Goal: Transaction & Acquisition: Obtain resource

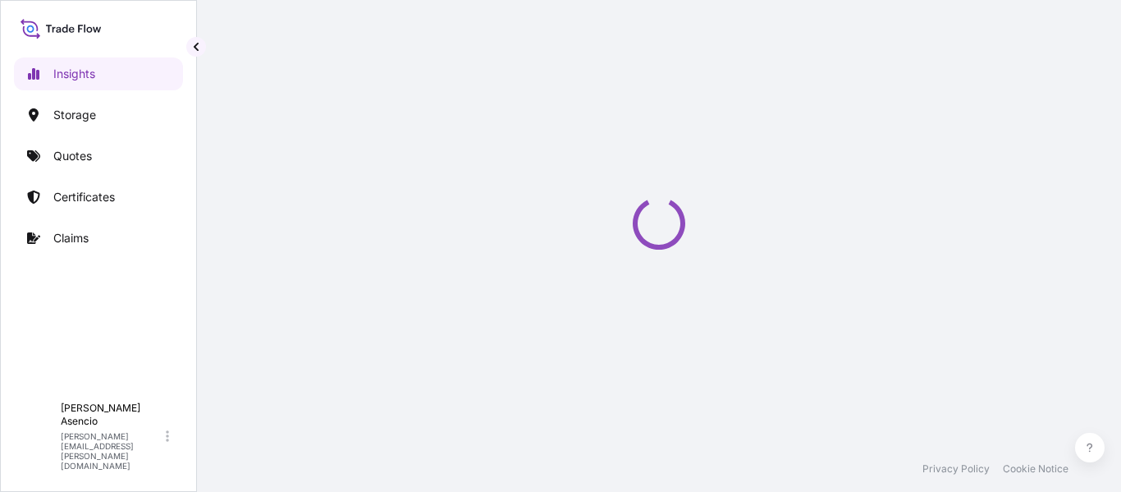
select select "2025"
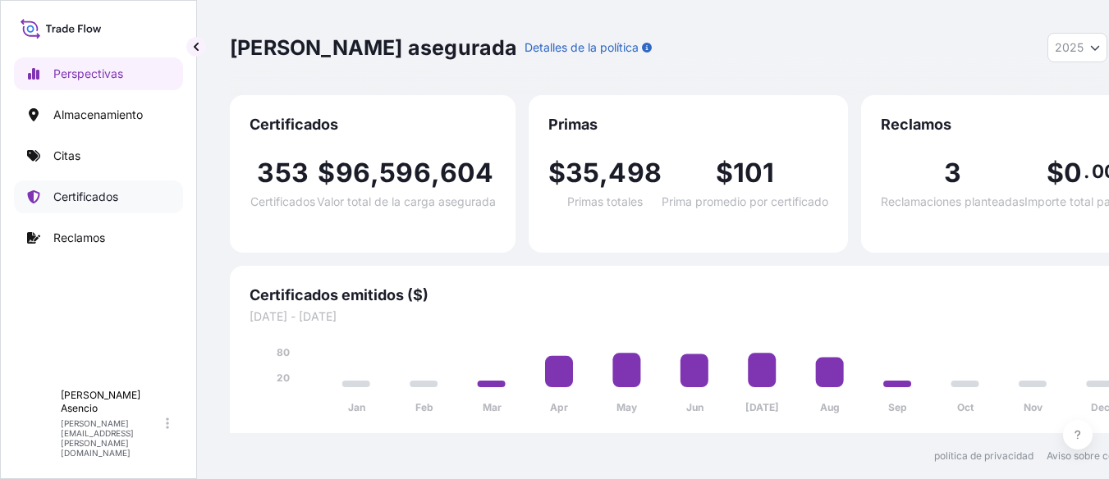
click at [101, 192] on font "Certificados" at bounding box center [85, 197] width 65 height 14
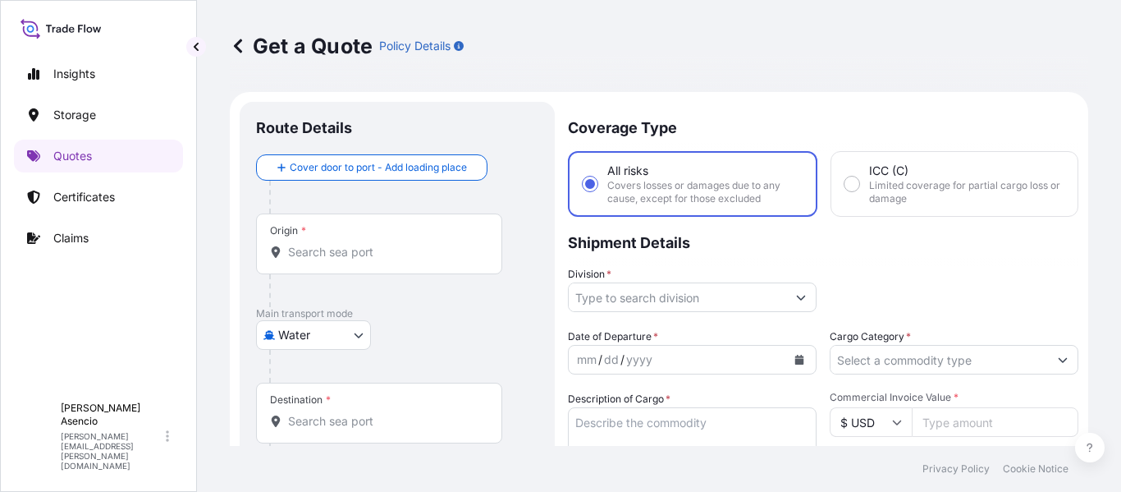
scroll to position [26, 0]
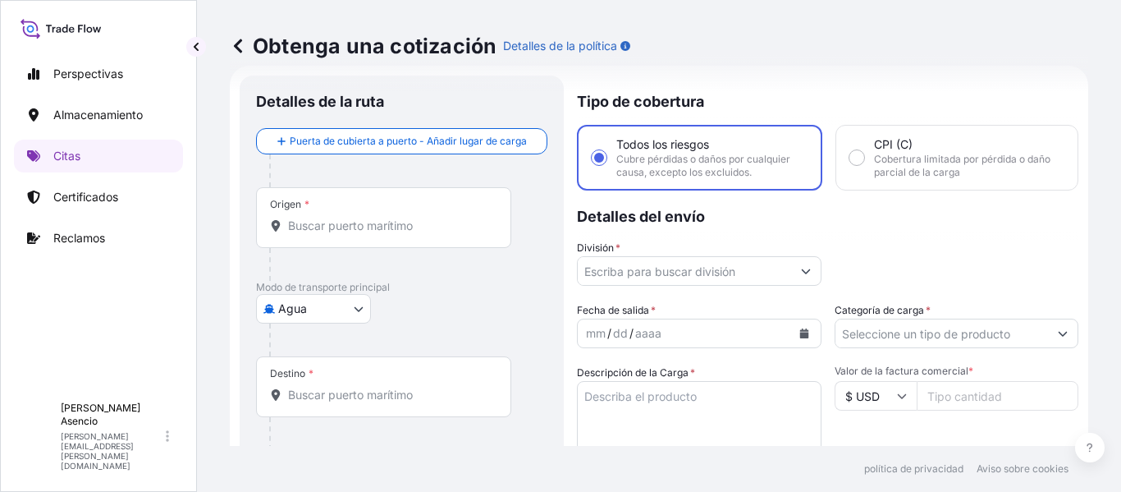
click at [339, 310] on body "Perspectivas Almacenamiento Citas Certificados Reclamos A Andrés Asencio andres…" at bounding box center [560, 246] width 1121 height 492
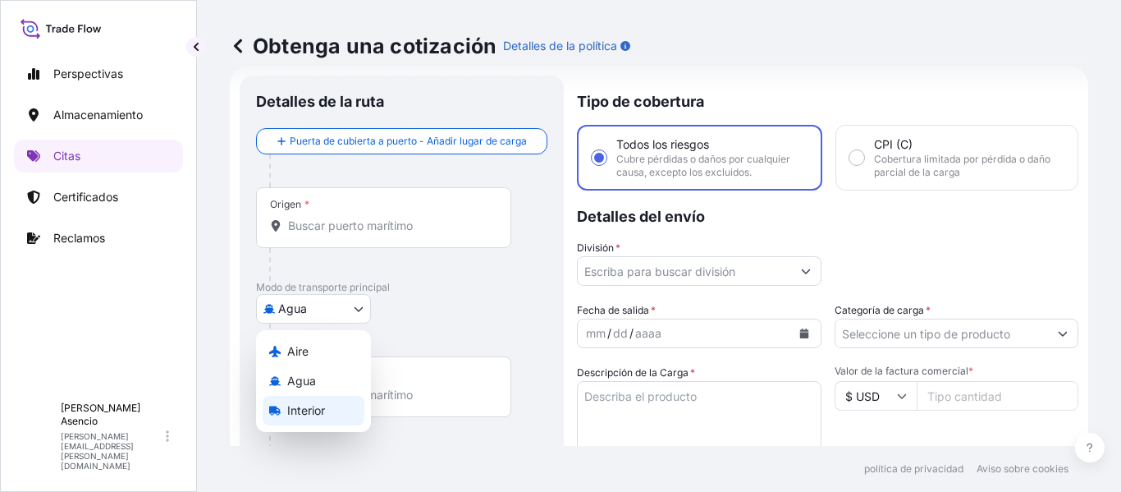
click at [310, 403] on font "Interior" at bounding box center [306, 410] width 38 height 14
select select "Inland"
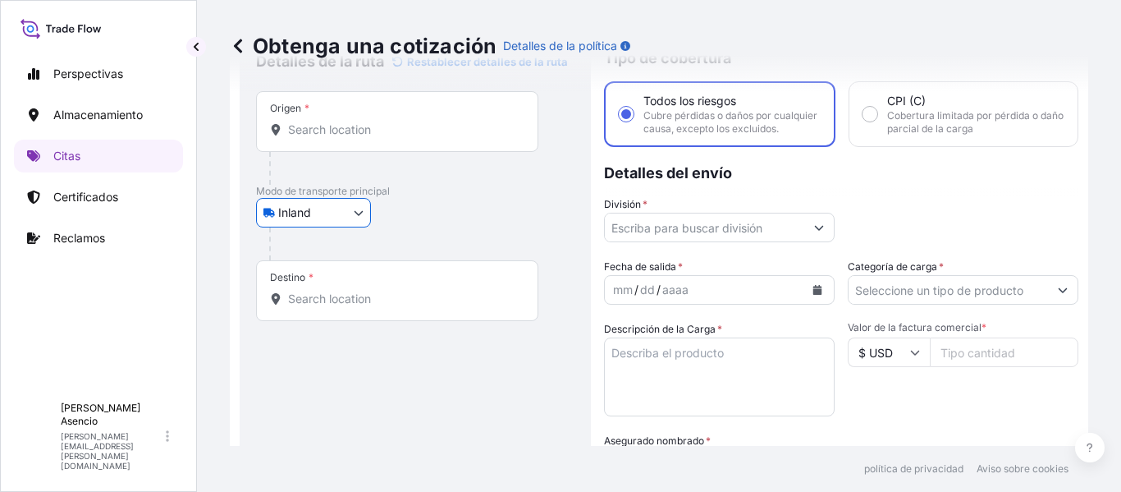
scroll to position [0, 0]
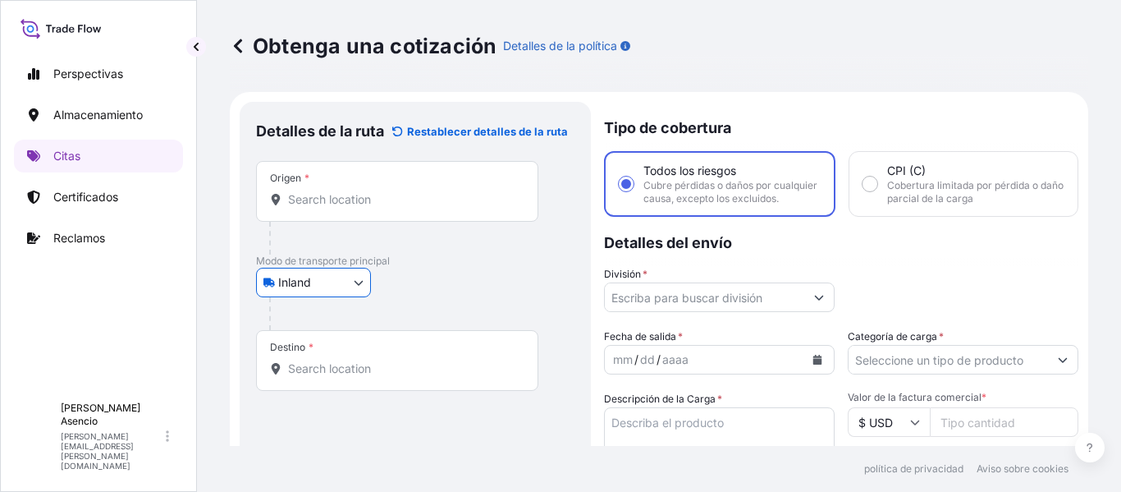
click at [333, 197] on input "Origen *" at bounding box center [403, 199] width 230 height 16
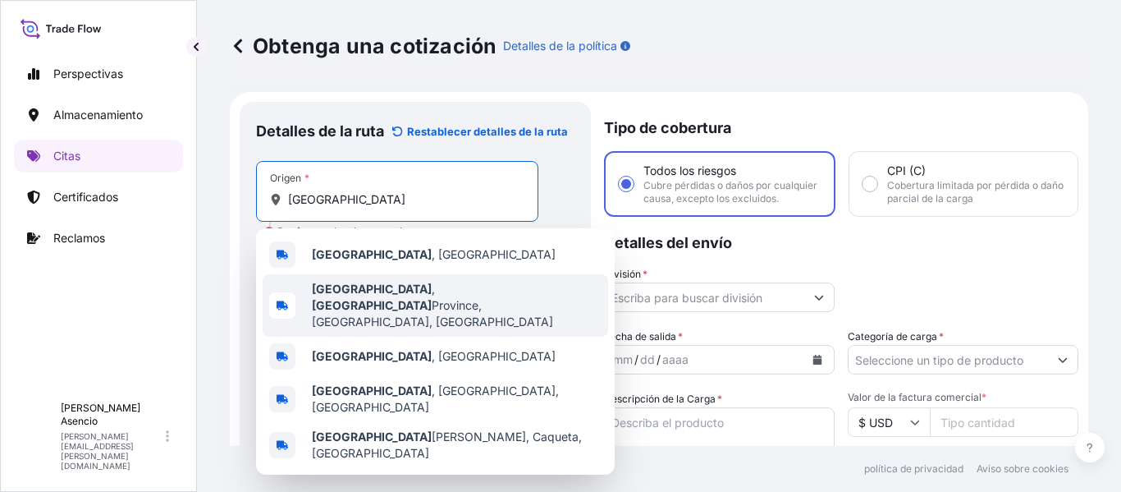
type input "Cartagena, Cartagena Province, Bolivar, Colombia"
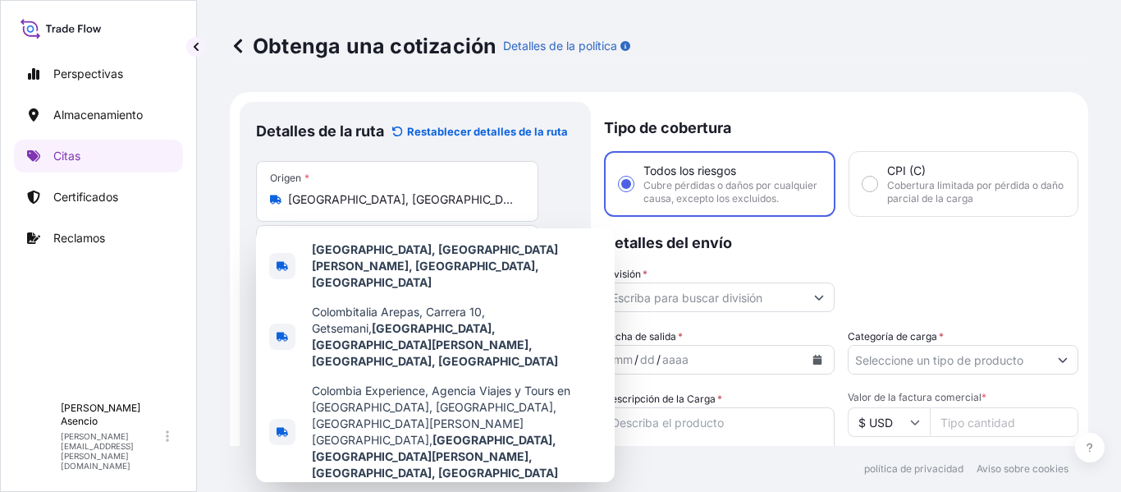
click at [231, 196] on form "Detalles de la ruta Restablecer detalles de la ruta Lugar de carga Road / Inlan…" at bounding box center [659, 480] width 859 height 776
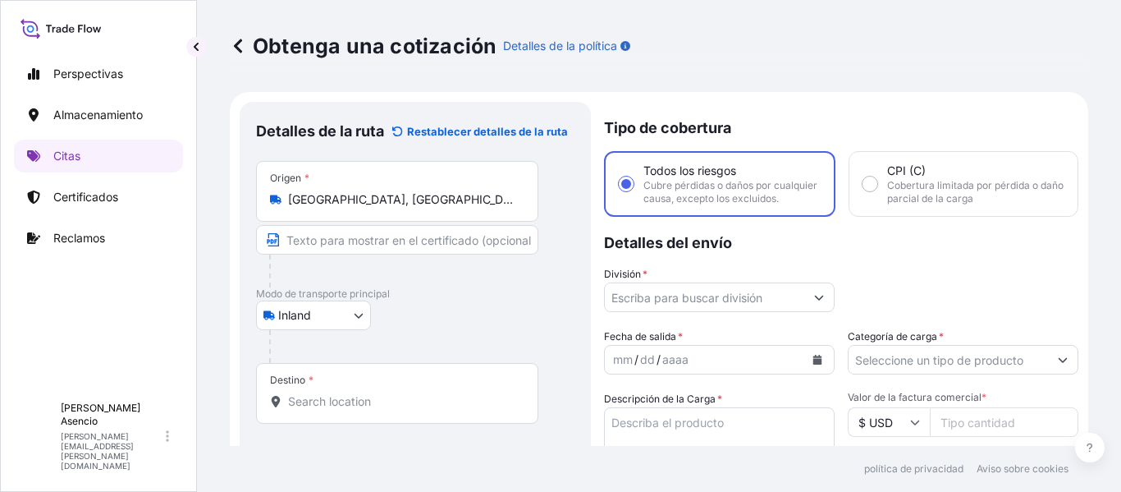
click at [349, 238] on input "Texto que aparecerá en el certificado" at bounding box center [397, 240] width 282 height 30
type input "CONTECAR"
click at [447, 320] on div "Inland Aire Agua Interior" at bounding box center [415, 315] width 318 height 30
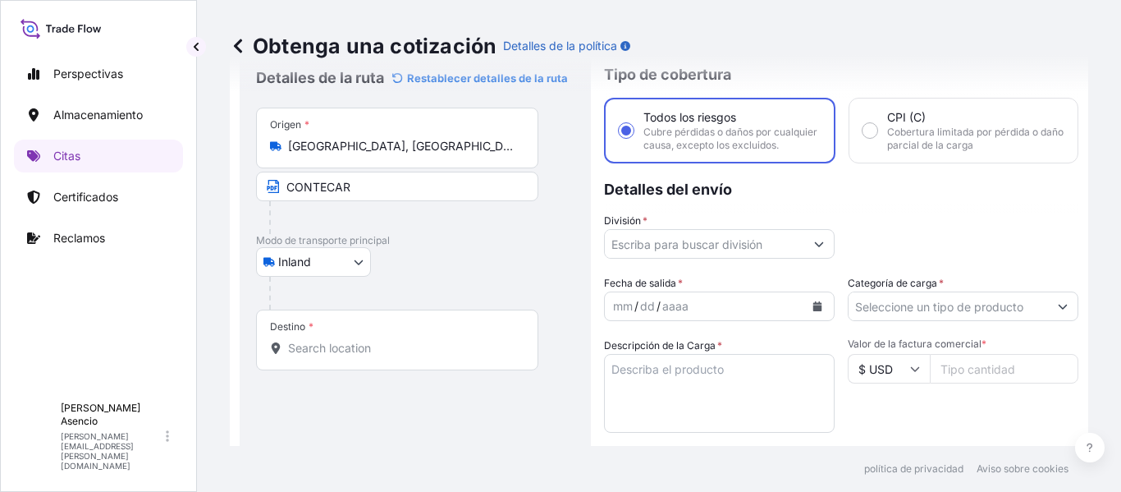
scroll to position [82, 0]
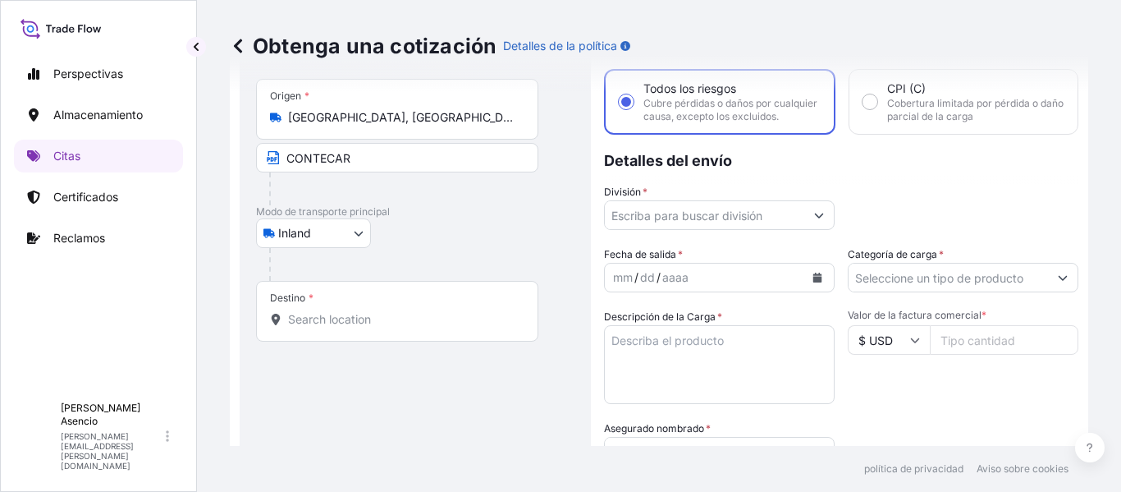
click at [347, 316] on input "Destino *" at bounding box center [403, 319] width 230 height 16
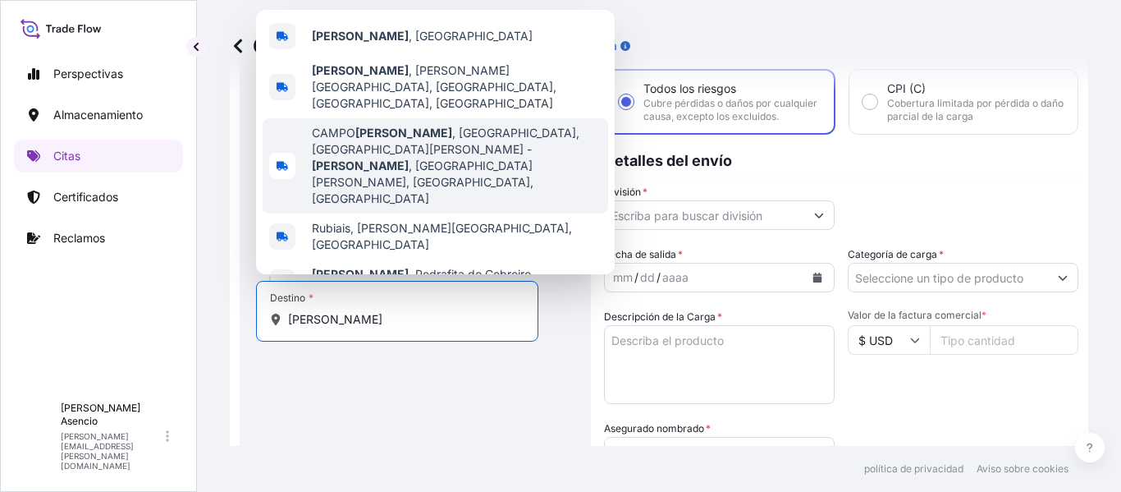
click at [443, 164] on span "CAMPO RUBIALES , Campo, Puerto Gaitan - Rubiales , Puerto Gaitán, Meta, Colombia" at bounding box center [457, 166] width 290 height 82
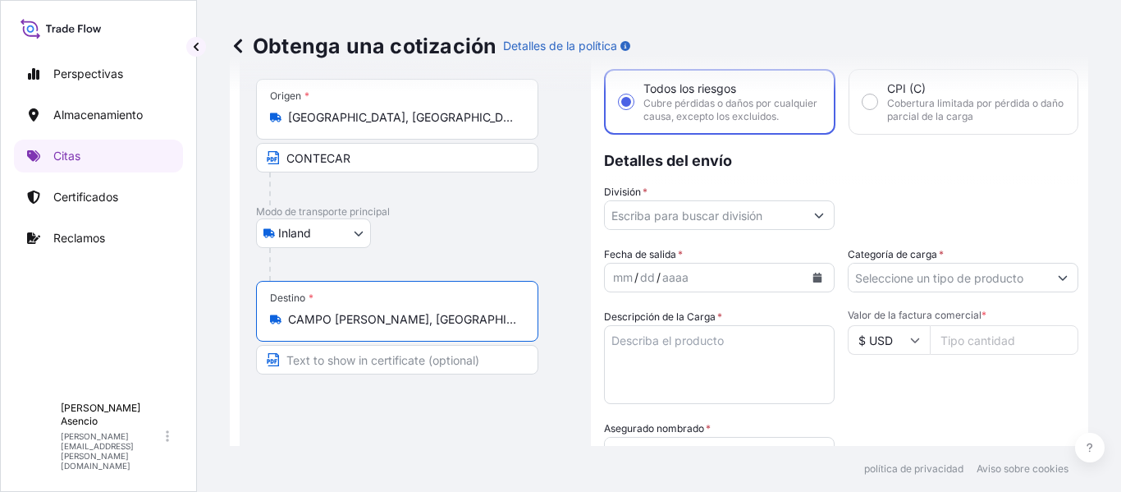
type input "CAMPO RUBIALES, Campo, Puerto Gaitan - Rubiales, Puerto Gaitán, Meta, Colombia"
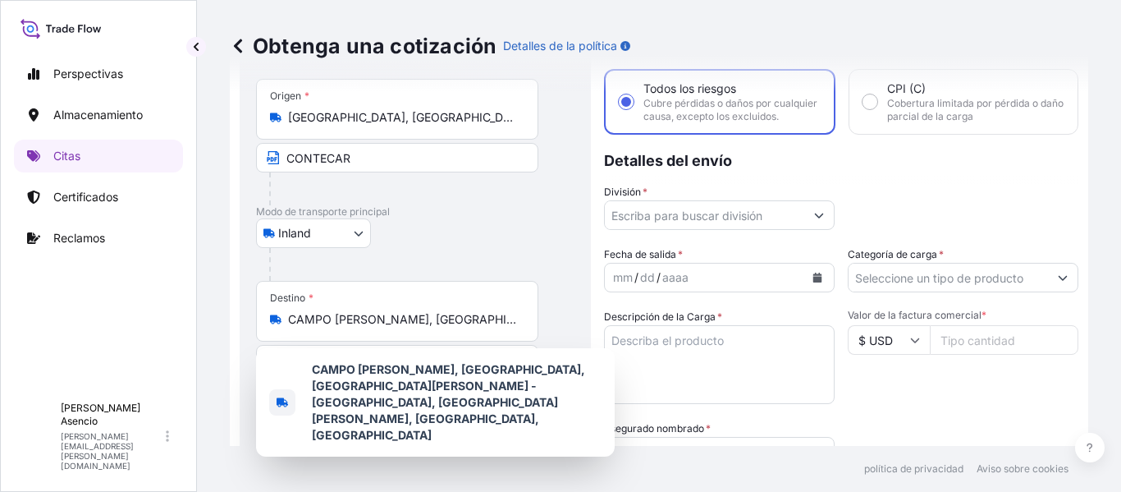
click at [206, 326] on div "Obtenga una cotización Detalles de la política Detalles de la ruta Restablecer …" at bounding box center [659, 223] width 924 height 446
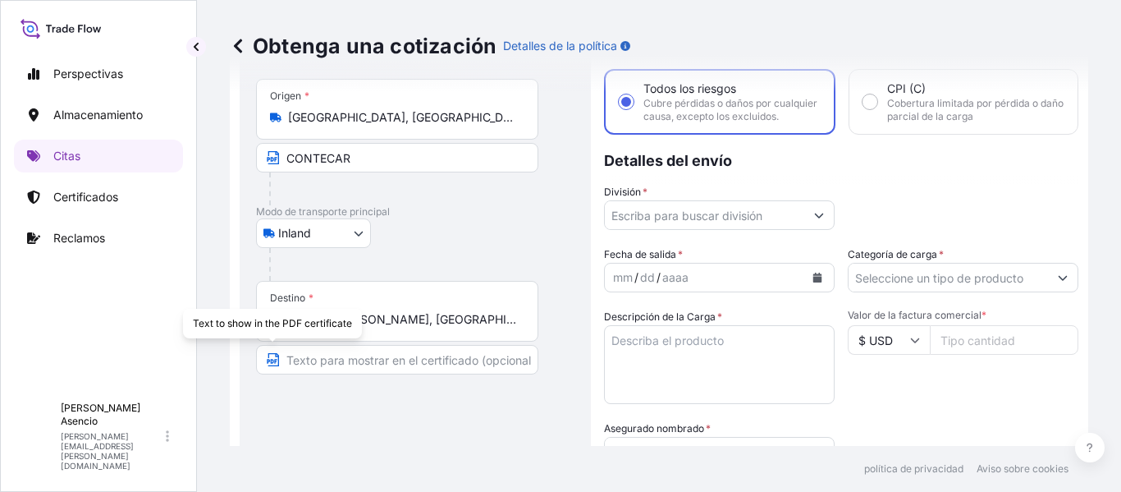
click at [320, 365] on input "Texto que aparecerá en el certificado" at bounding box center [397, 360] width 282 height 30
paste input "CAMPO QUIFA RUBIALES"
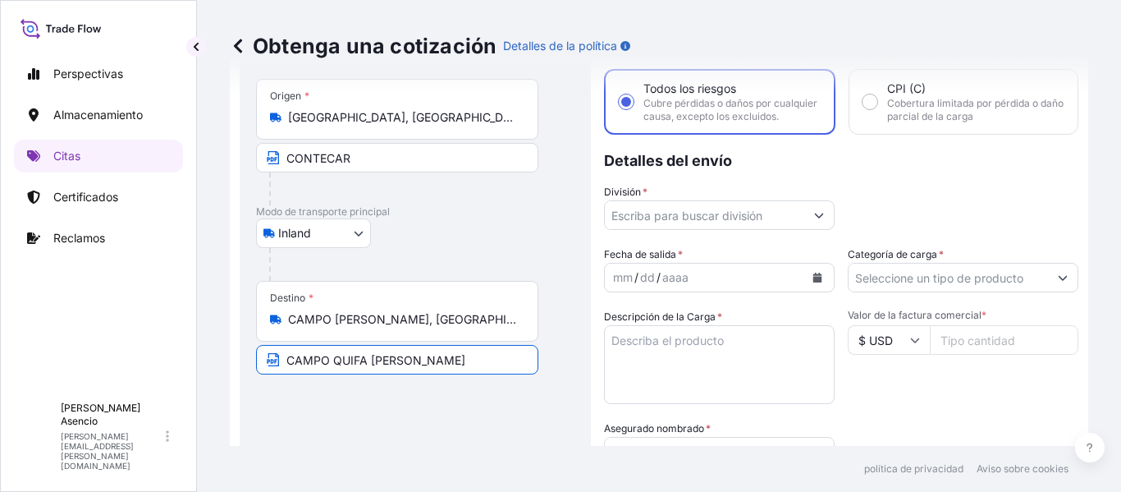
type input "CAMPO QUIFA RUBIALES"
click at [697, 230] on input "División *" at bounding box center [704, 215] width 199 height 30
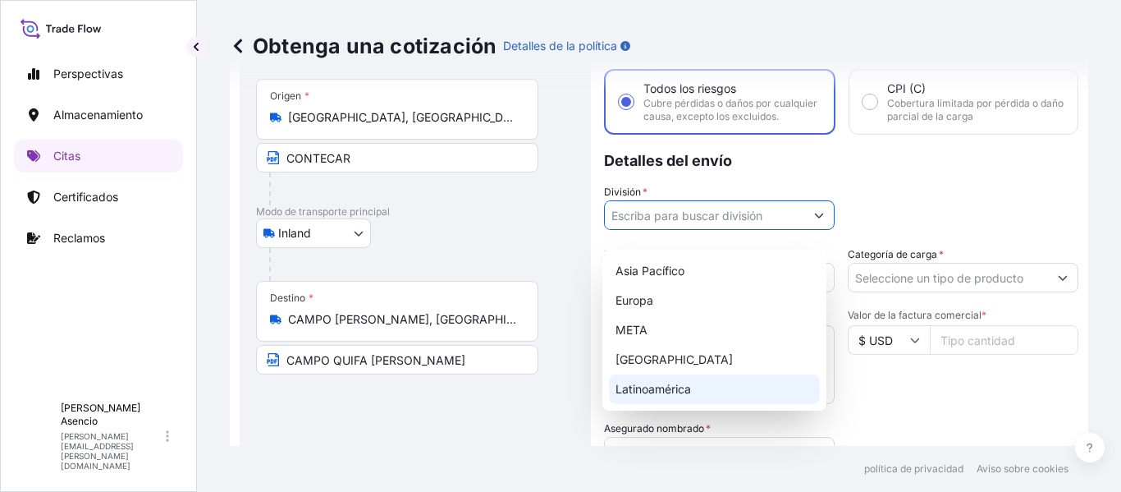
click at [679, 386] on font "Latinoamérica" at bounding box center [654, 389] width 76 height 14
type input "LATAM"
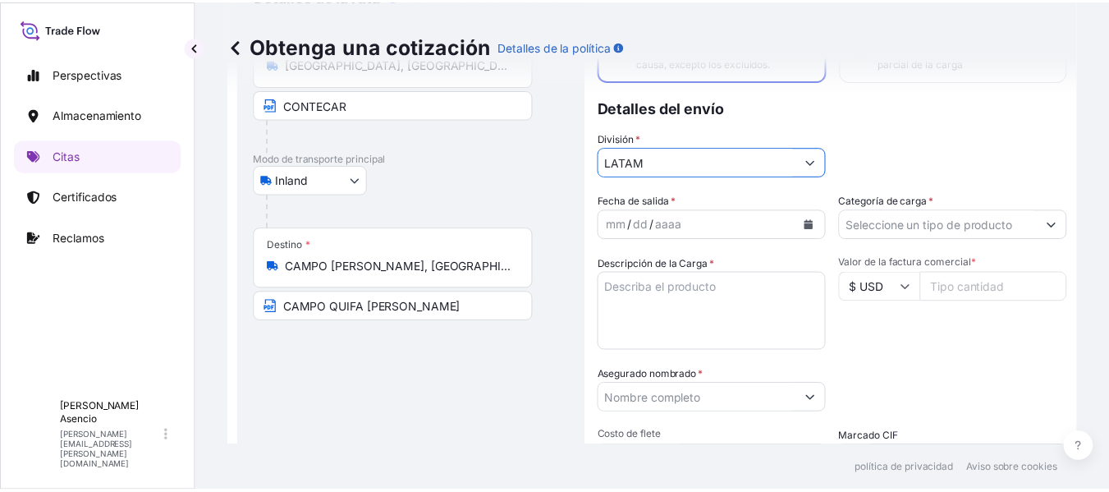
scroll to position [164, 0]
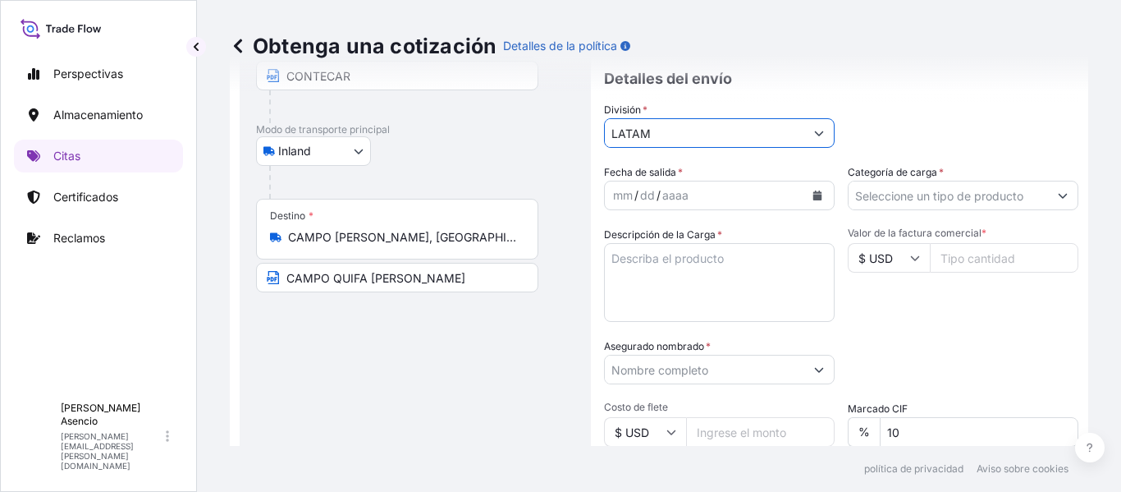
click at [813, 200] on icon "Calendario" at bounding box center [817, 195] width 9 height 10
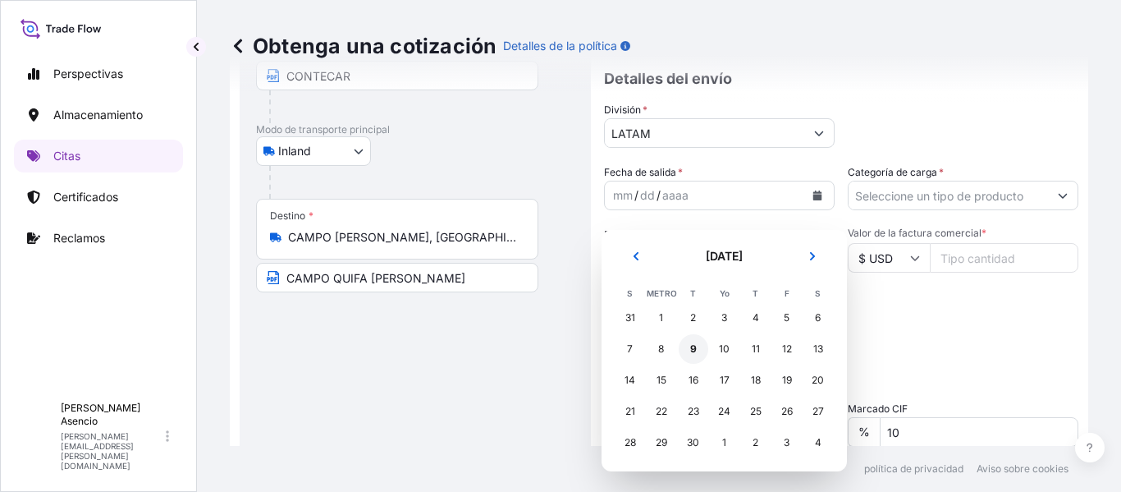
click at [695, 342] on font "9" at bounding box center [693, 348] width 7 height 12
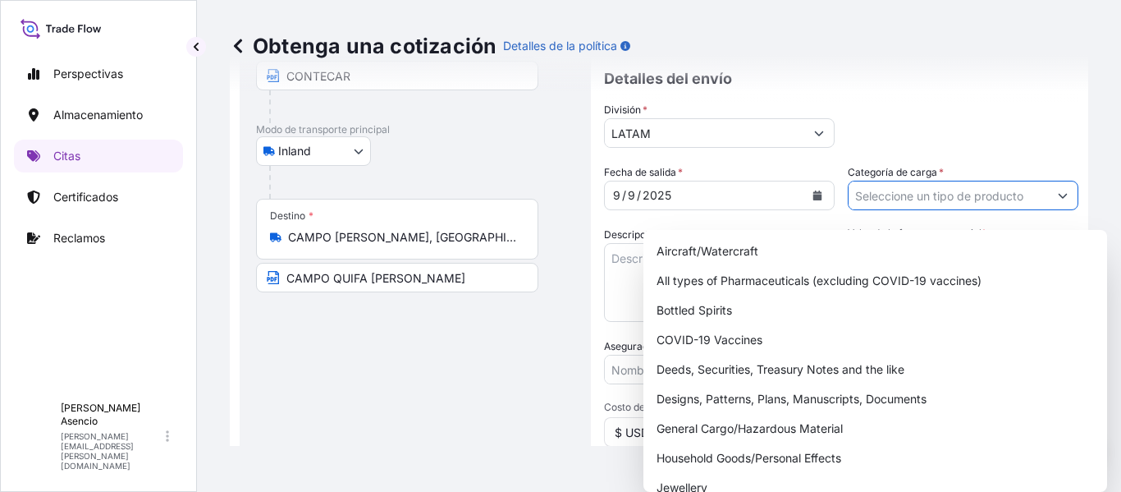
click at [1048, 210] on button "Mostrar sugerencias" at bounding box center [1063, 196] width 30 height 30
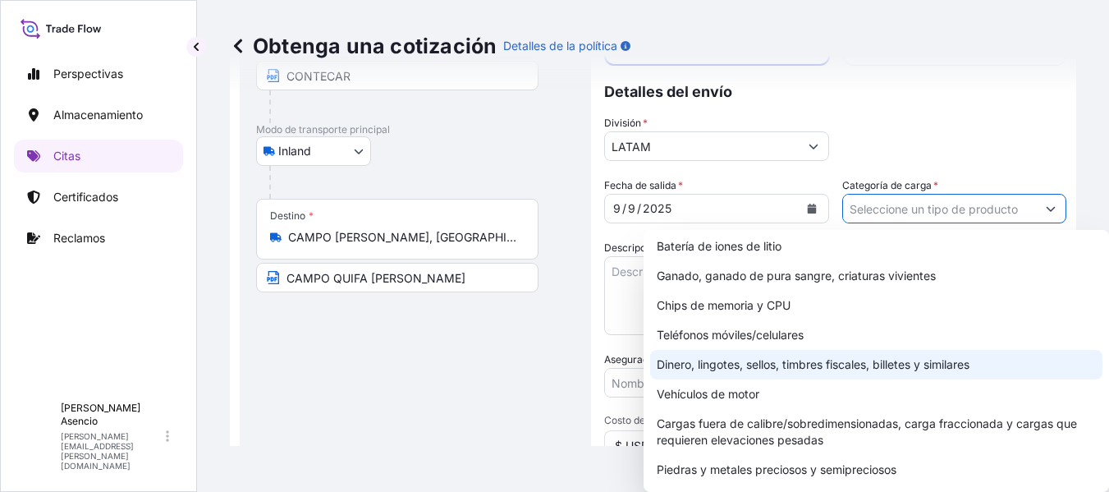
scroll to position [309, 0]
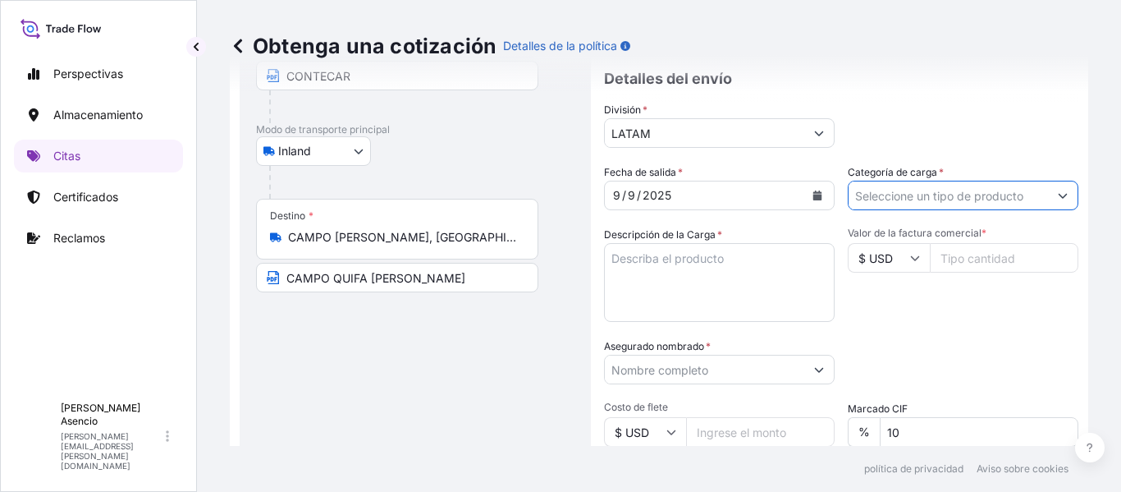
click at [965, 210] on input "Categoría de carga *" at bounding box center [948, 196] width 199 height 30
click at [1058, 223] on div "Fecha de salida * 9 / 9 / 2025 Categoría de carga * Descripción de la Carga * V…" at bounding box center [841, 367] width 474 height 407
click at [1052, 210] on button "Mostrar sugerencias" at bounding box center [1063, 196] width 30 height 30
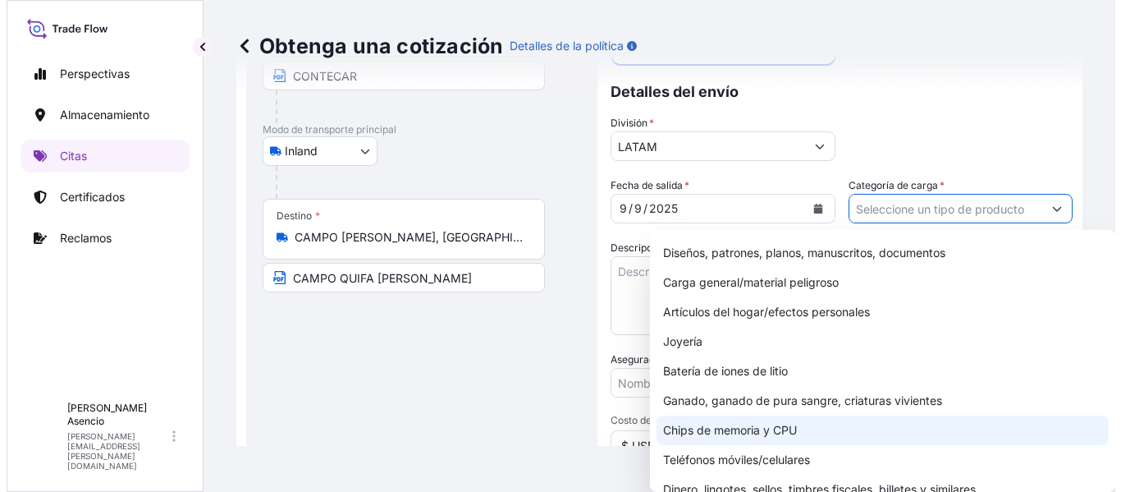
scroll to position [62, 0]
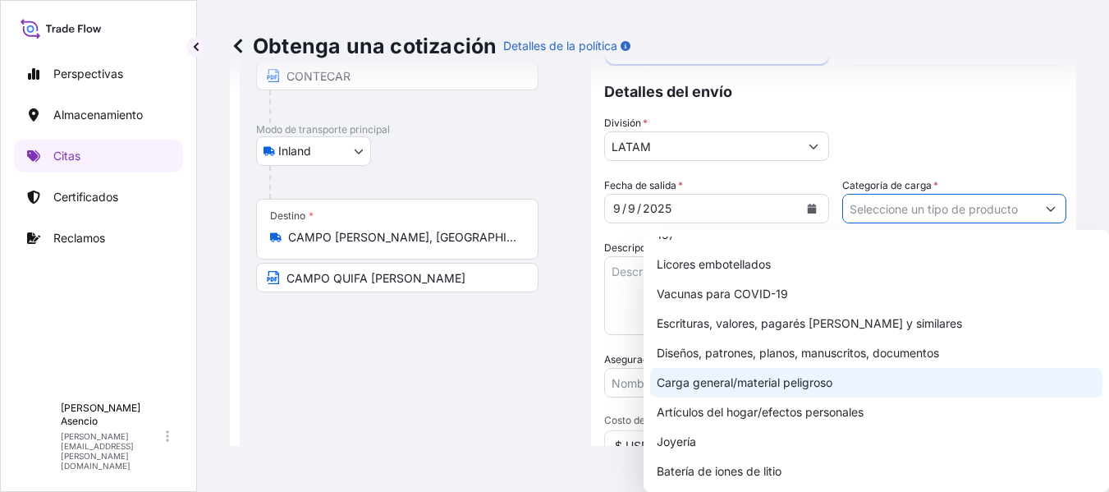
click at [798, 381] on font "Carga general/material peligroso" at bounding box center [745, 382] width 176 height 14
type input "General Cargo/Hazardous Material"
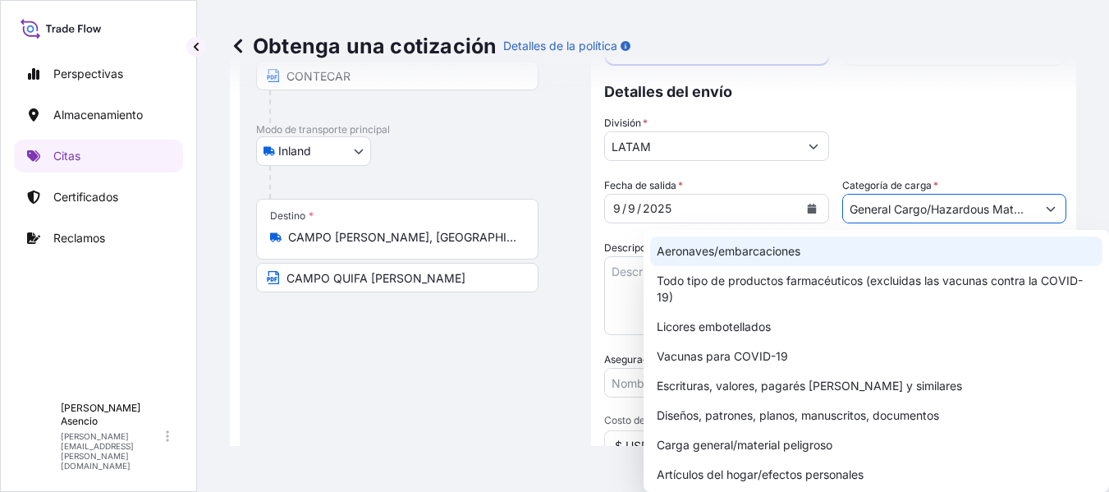
click at [625, 282] on textarea "Descripción de la Carga *" at bounding box center [716, 295] width 225 height 79
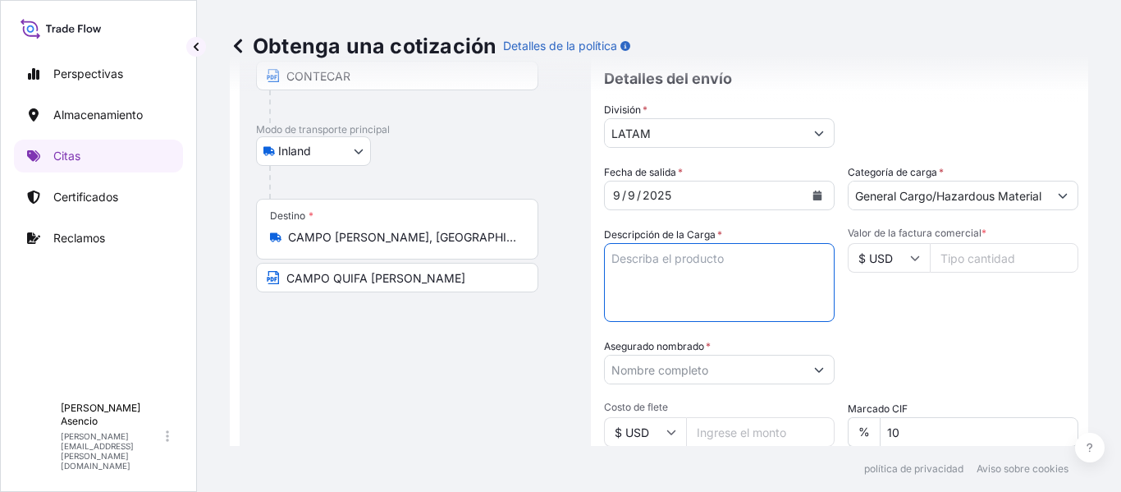
paste textarea "Origen: CARTAGENA Destino: CAMPO QUIFA RUBIALES Valor de la carga en USD: 794.9…"
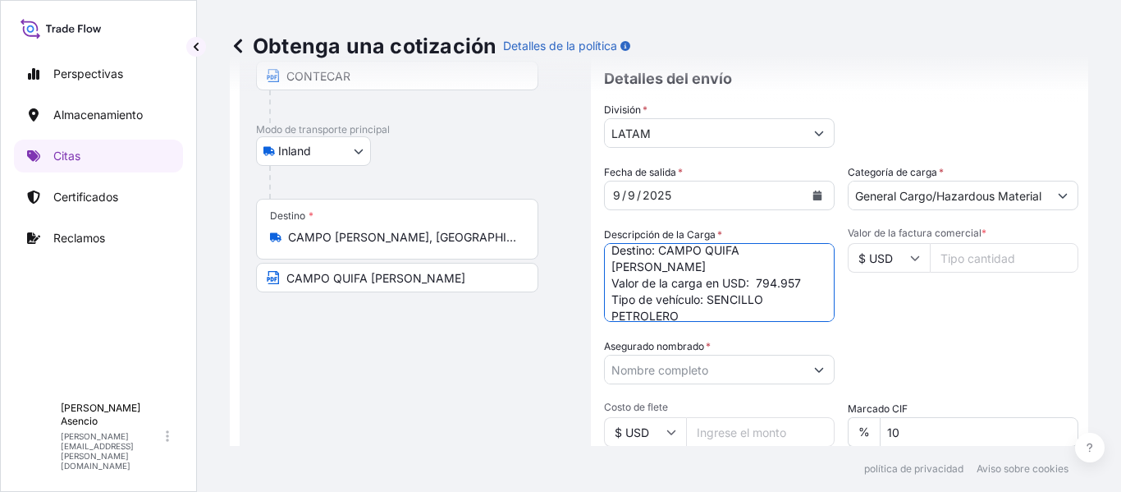
scroll to position [0, 0]
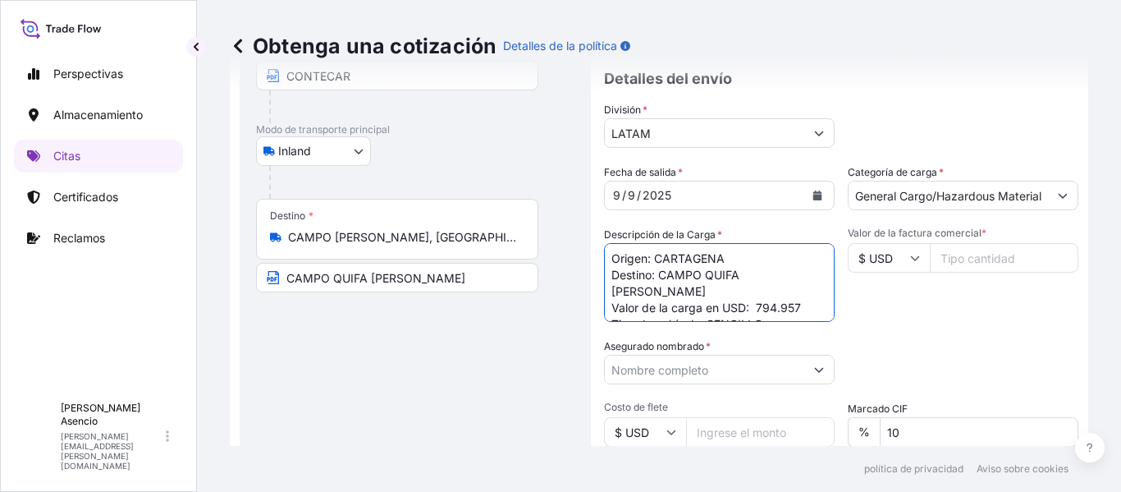
type textarea "Origen: CARTAGENA Destino: CAMPO QUIFA RUBIALES Valor de la carga en USD: 794.9…"
click at [967, 270] on input "Valor de la factura comercial *" at bounding box center [1004, 258] width 149 height 30
type input "794957"
click at [1008, 308] on div "Valor de la factura comercial * $ USD 794957" at bounding box center [963, 274] width 231 height 95
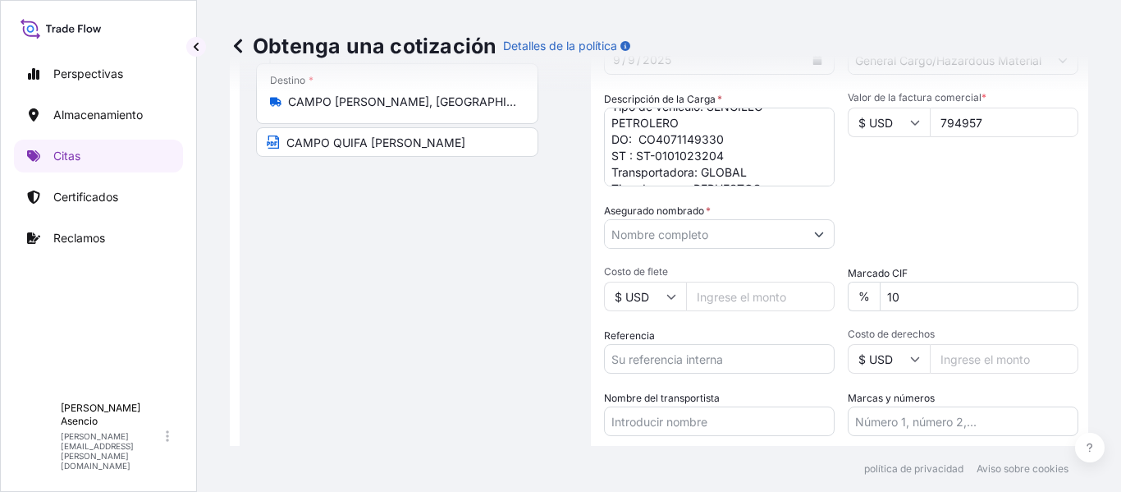
scroll to position [328, 0]
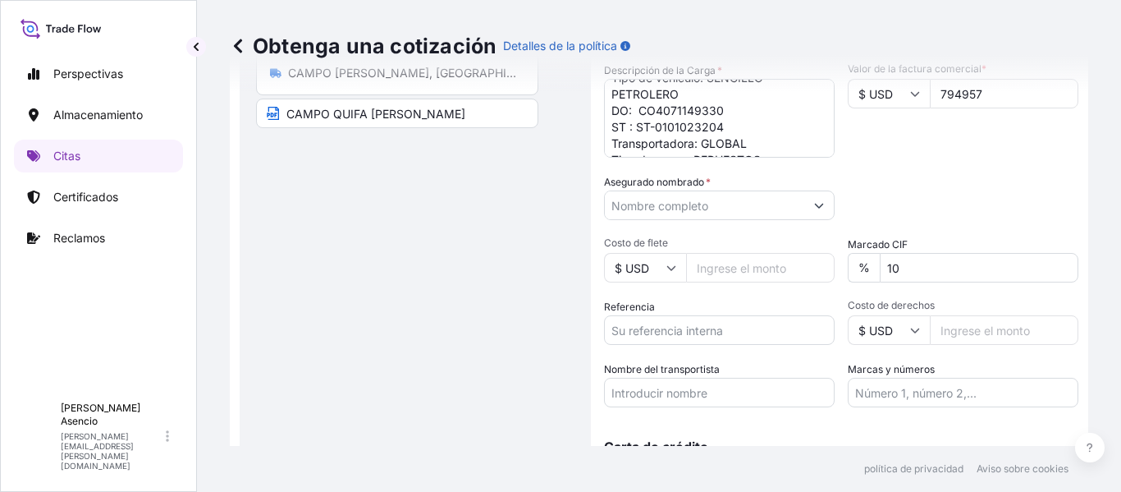
click at [752, 220] on input "Asegurado nombrado *" at bounding box center [704, 205] width 199 height 30
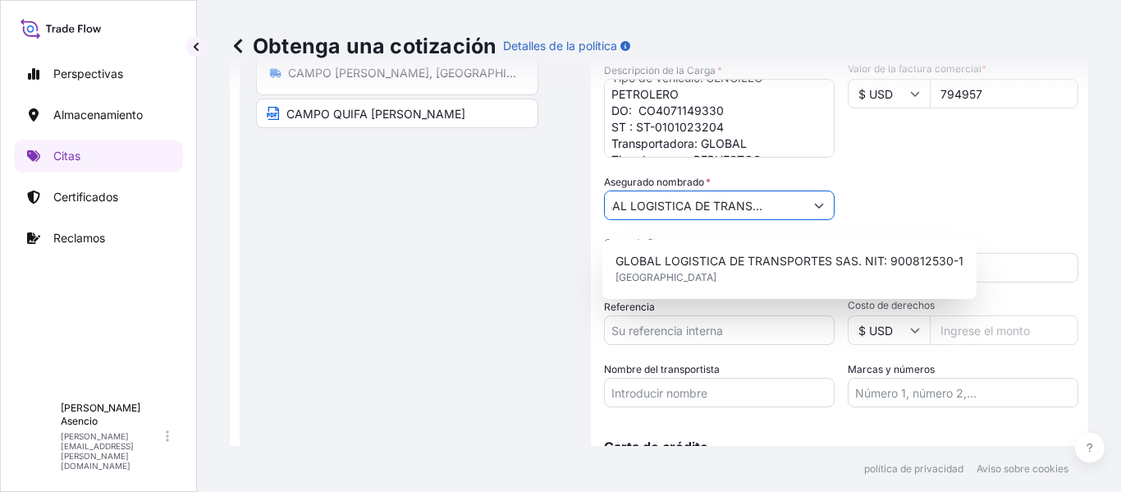
scroll to position [0, 0]
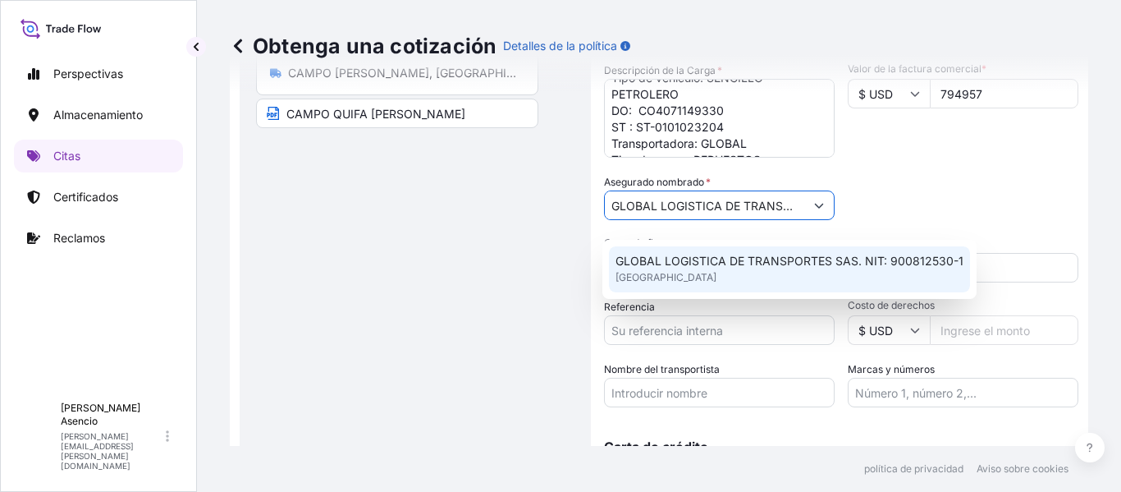
click at [844, 258] on span "GLOBAL LOGISTICA DE TRANSPORTES SAS. NIT: 900812530-1" at bounding box center [790, 261] width 348 height 16
type input "GLOBAL LOGISTICA DE TRANSPORTES SAS. NIT: 900812530-1"
click at [821, 259] on font "GLOBAL LOGISTICA DE TRANSPORTES SAS. NIT: 900812530-1" at bounding box center [790, 261] width 348 height 14
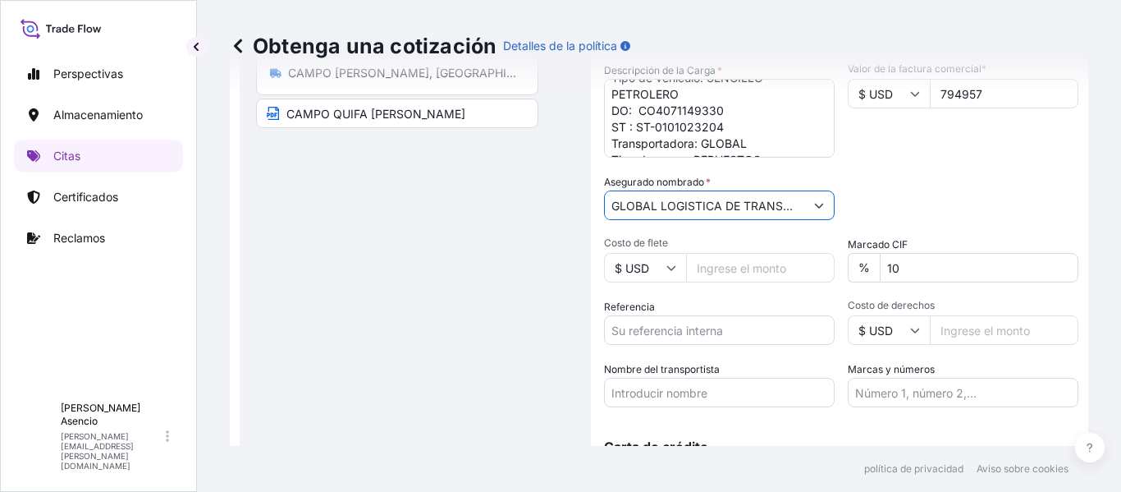
click at [780, 282] on input "Costo de flete" at bounding box center [760, 268] width 149 height 30
type input "1816"
click at [722, 314] on div "Referencia" at bounding box center [719, 322] width 231 height 46
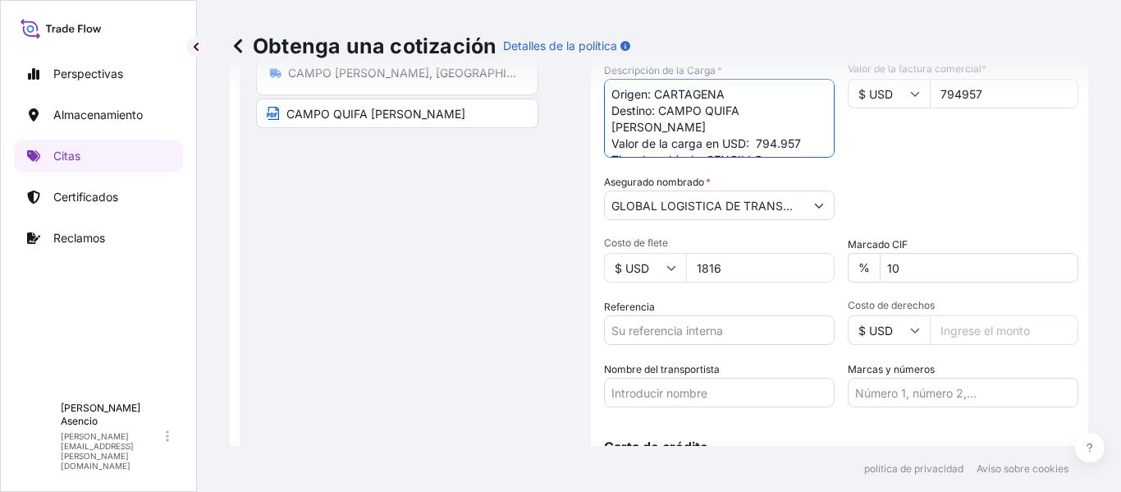
drag, startPoint x: 714, startPoint y: 107, endPoint x: 644, endPoint y: 126, distance: 72.3
click at [644, 126] on textarea "Origen: CARTAGENA Destino: CAMPO QUIFA RUBIALES Valor de la carga en USD: 794.9…" at bounding box center [719, 118] width 231 height 79
click at [726, 140] on textarea "Origen: CARTAGENA Destino: CAMPO QUIFA RUBIALES Valor de la carga en USD: 794.9…" at bounding box center [719, 118] width 231 height 79
drag, startPoint x: 720, startPoint y: 103, endPoint x: 635, endPoint y: 119, distance: 86.0
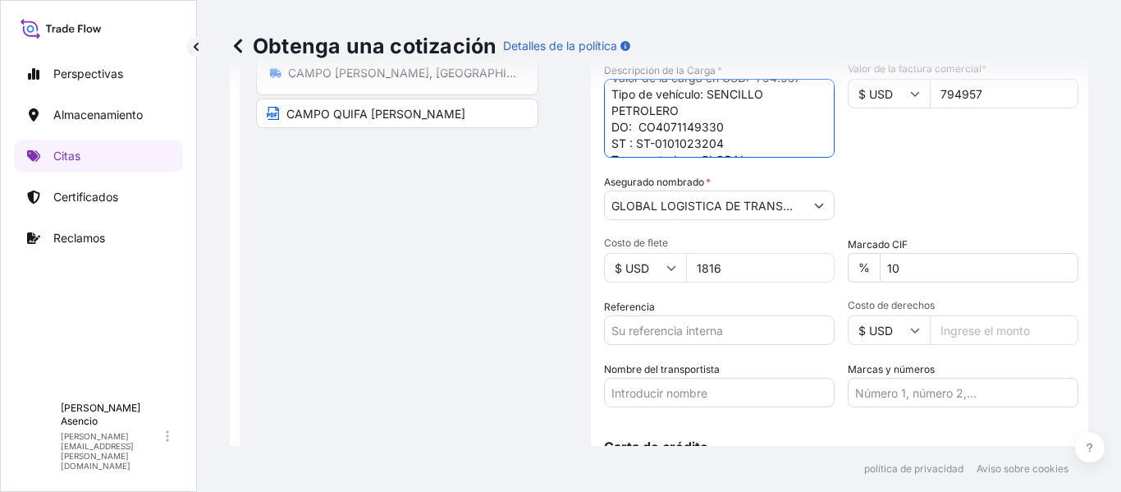
click at [635, 119] on textarea "Origen: CARTAGENA Destino: CAMPO QUIFA RUBIALES Valor de la carga en USD: 794.9…" at bounding box center [719, 118] width 231 height 79
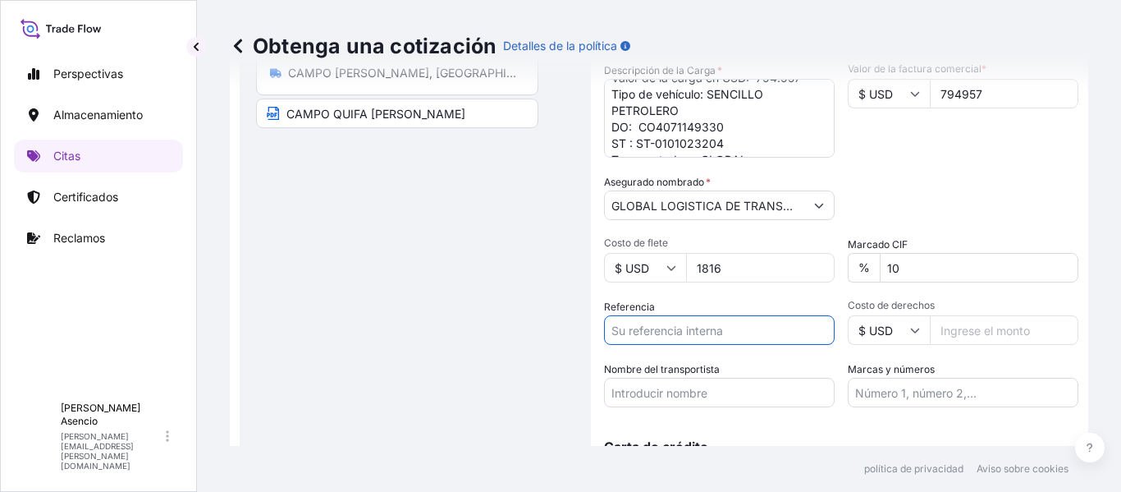
click at [667, 338] on input "Referencia" at bounding box center [719, 330] width 231 height 30
paste input "CO4071149330"
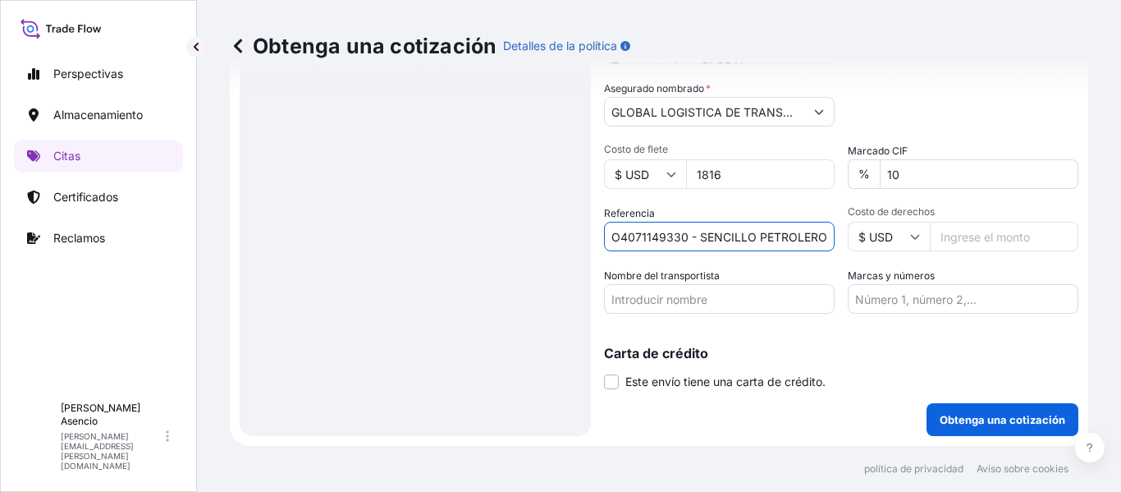
scroll to position [0, 0]
drag, startPoint x: 680, startPoint y: 237, endPoint x: 589, endPoint y: 241, distance: 91.2
click at [568, 236] on form "Detalles de la ruta Restablecer detalles de la ruta Lugar de carga Road / Inlan…" at bounding box center [659, 58] width 859 height 776
type input "CO4071149330 - SENCILLO PETROLERO"
click at [983, 296] on input "Marcas y números" at bounding box center [963, 299] width 231 height 30
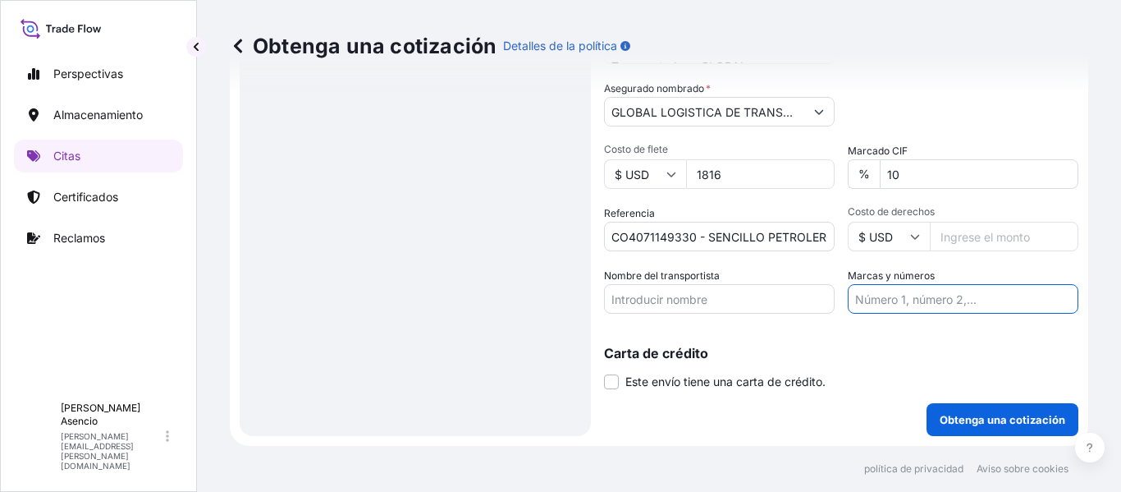
paste input "CO4071149330"
type input "CO4071149330"
click at [686, 302] on input "Nombre del transportista" at bounding box center [719, 299] width 231 height 30
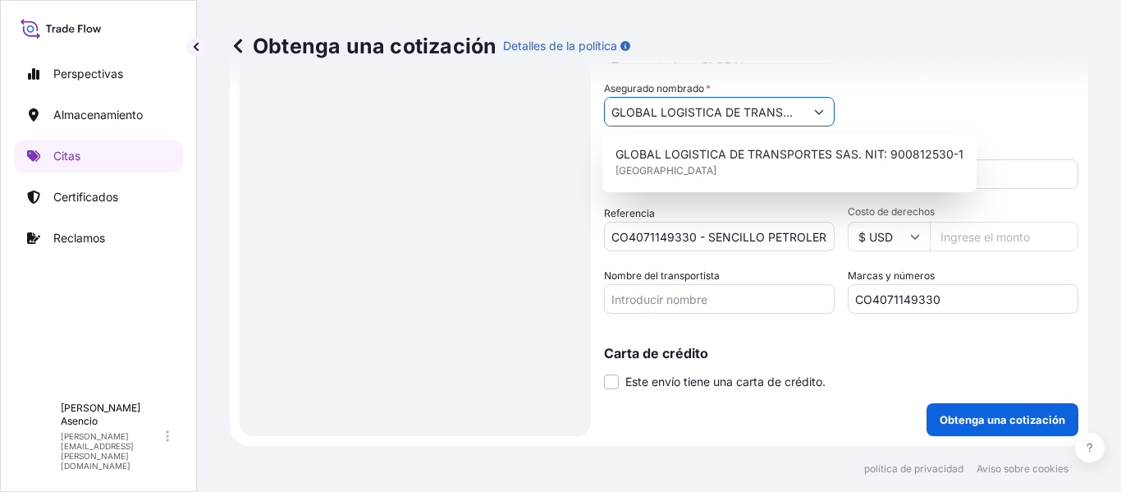
scroll to position [0, 163]
drag, startPoint x: 608, startPoint y: 112, endPoint x: 1120, endPoint y: 104, distance: 512.3
click at [1120, 104] on div "Obtenga una cotización Detalles de la política Detalles de la ruta Restablecer …" at bounding box center [659, 223] width 924 height 446
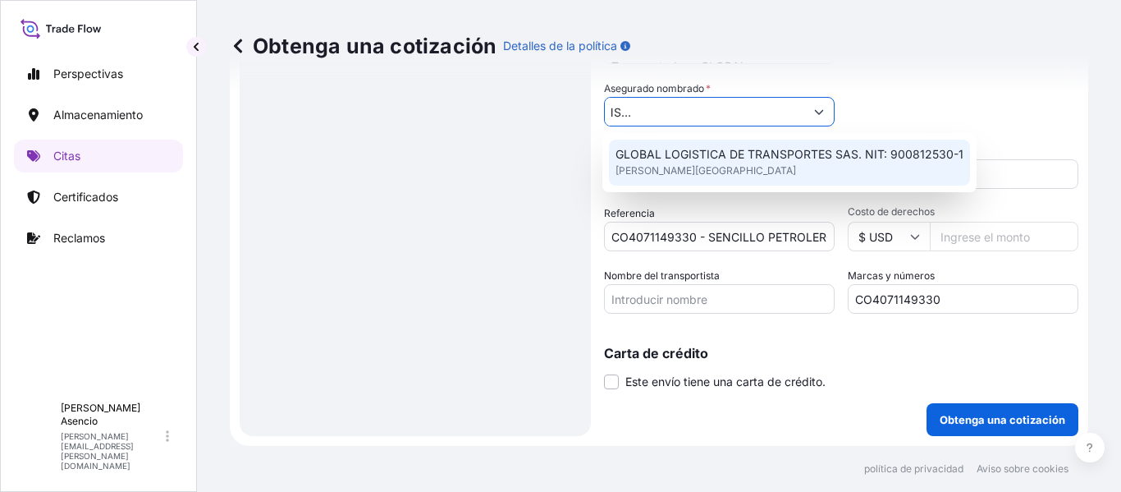
click at [719, 297] on input "Nombre del transportista" at bounding box center [719, 299] width 231 height 30
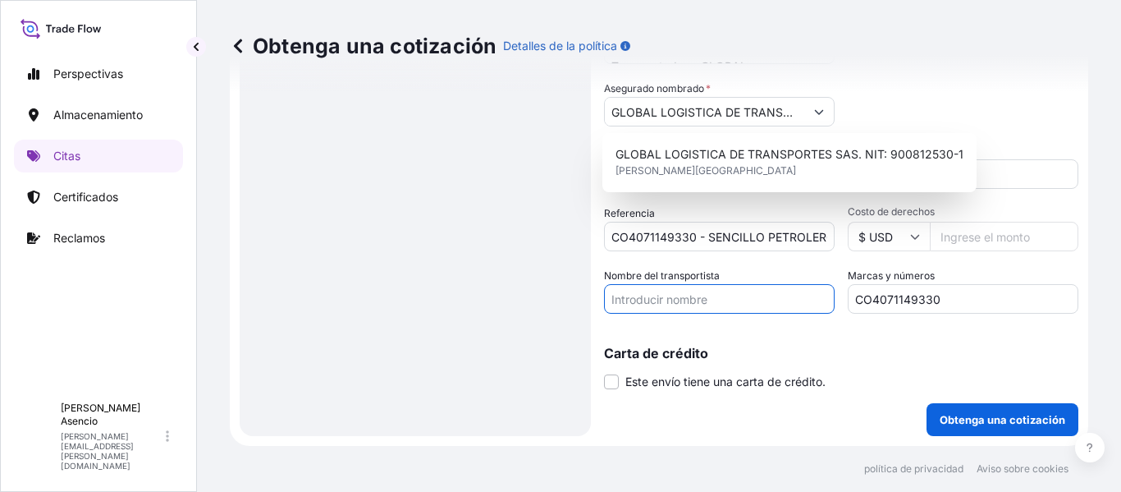
paste input "GLOBAL LOGISTICA DE TRANSPORTES SAS. NIT: 900812530-1"
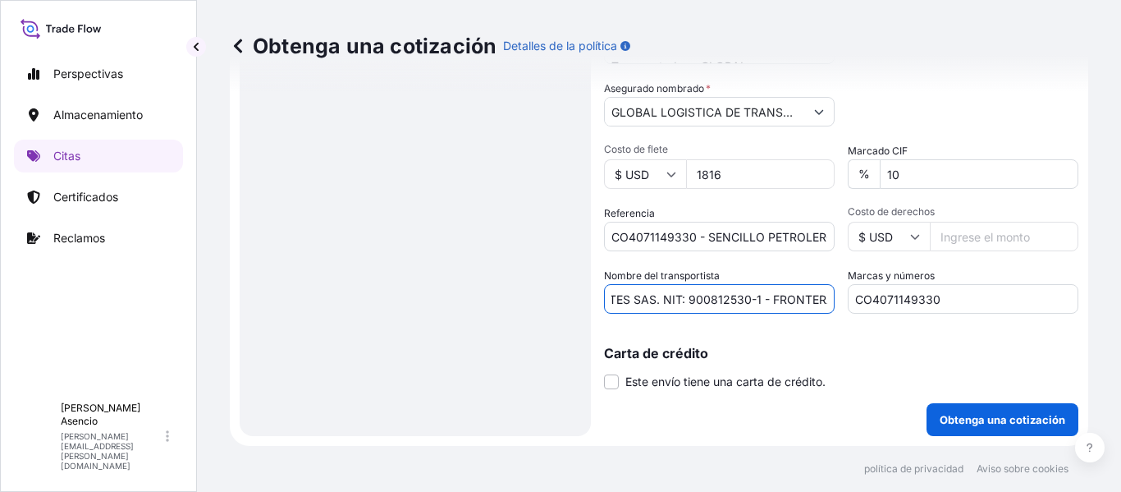
scroll to position [0, 206]
type input "GLOBAL LOGISTICA DE TRANSPORTES SAS. NIT: 900812530-1 - FRONTERA"
click at [809, 341] on div "Carta de crédito Este envío tiene una carta de crédito. Carta de crédito * La c…" at bounding box center [841, 358] width 474 height 63
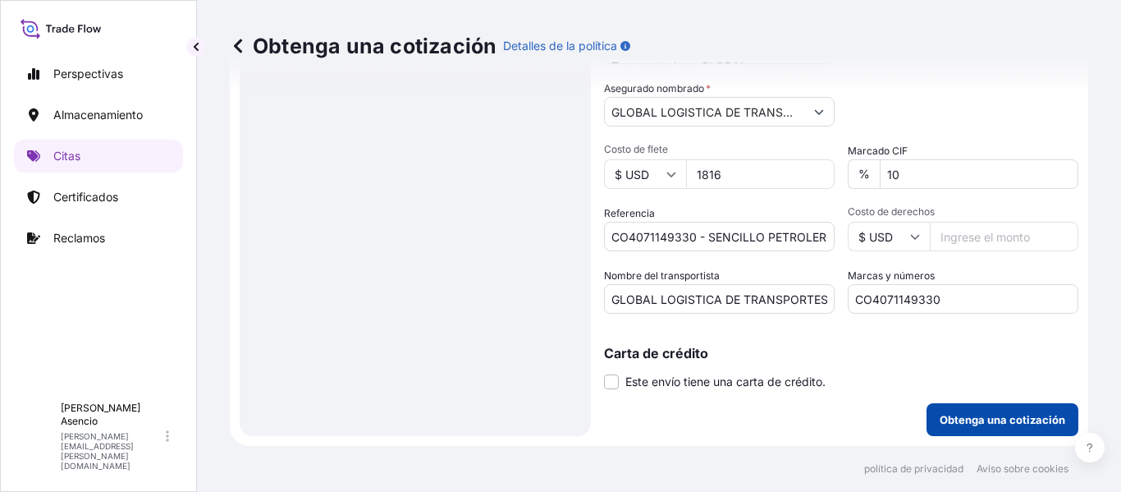
click at [1017, 413] on font "Obtenga una cotización" at bounding box center [1003, 419] width 126 height 13
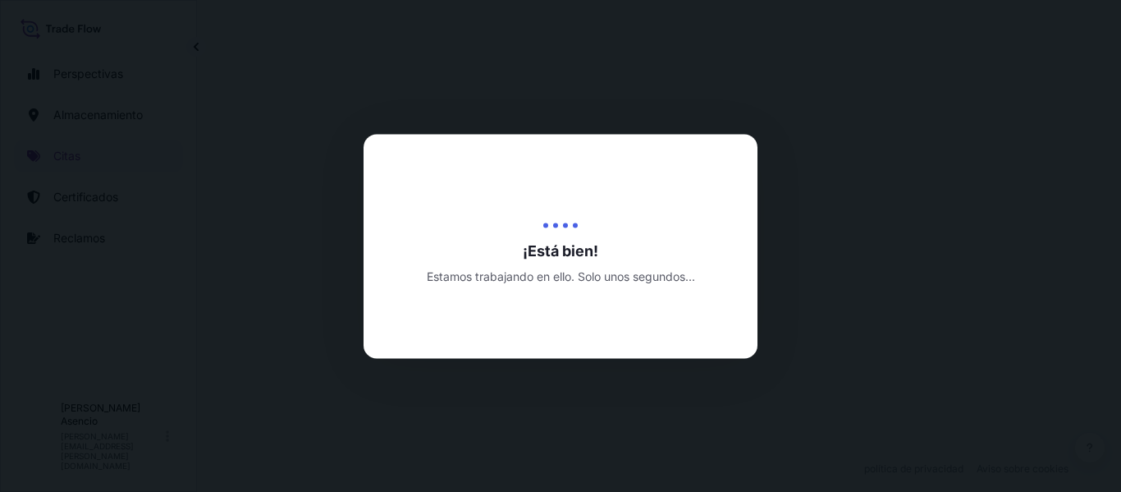
select select "Inland"
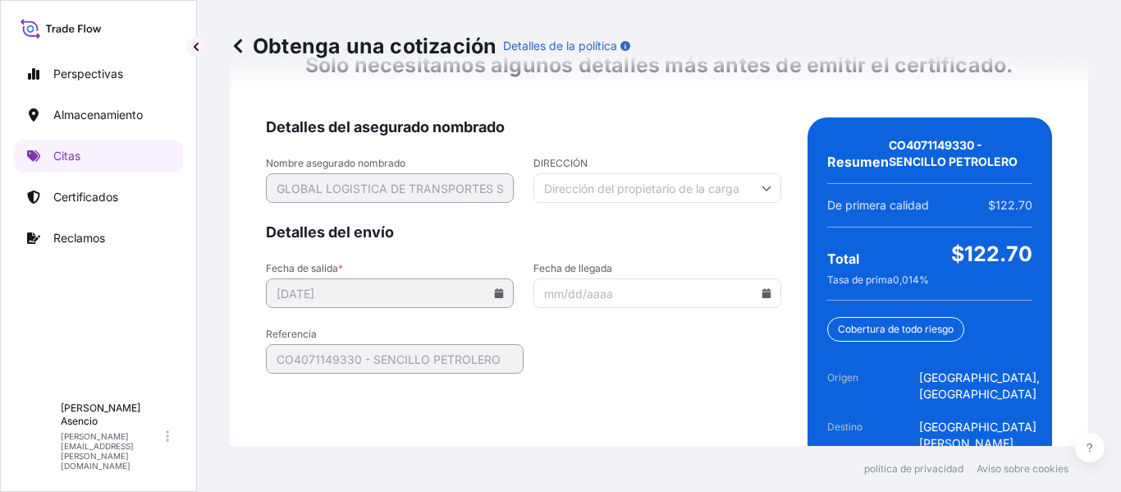
scroll to position [2715, 0]
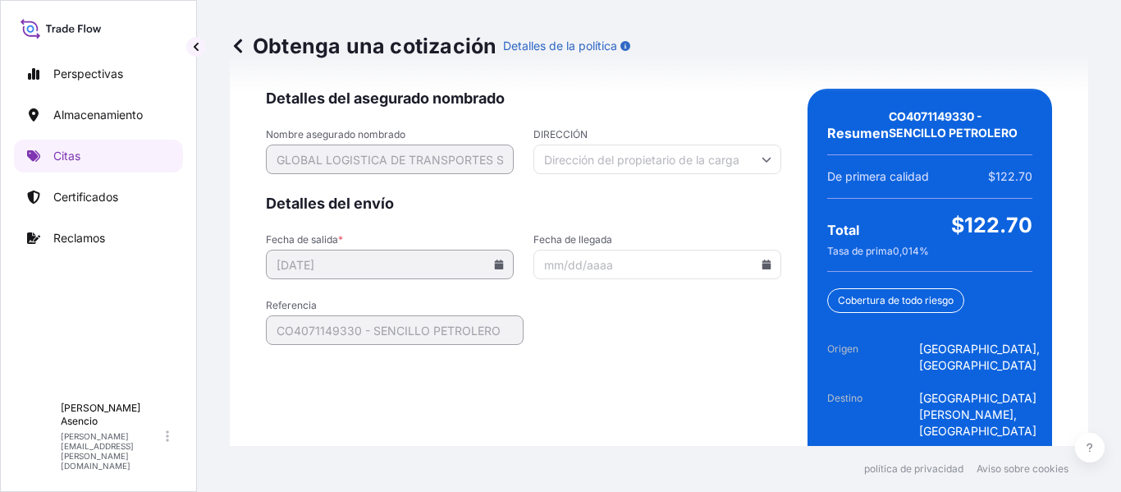
click at [763, 259] on icon at bounding box center [767, 264] width 9 height 10
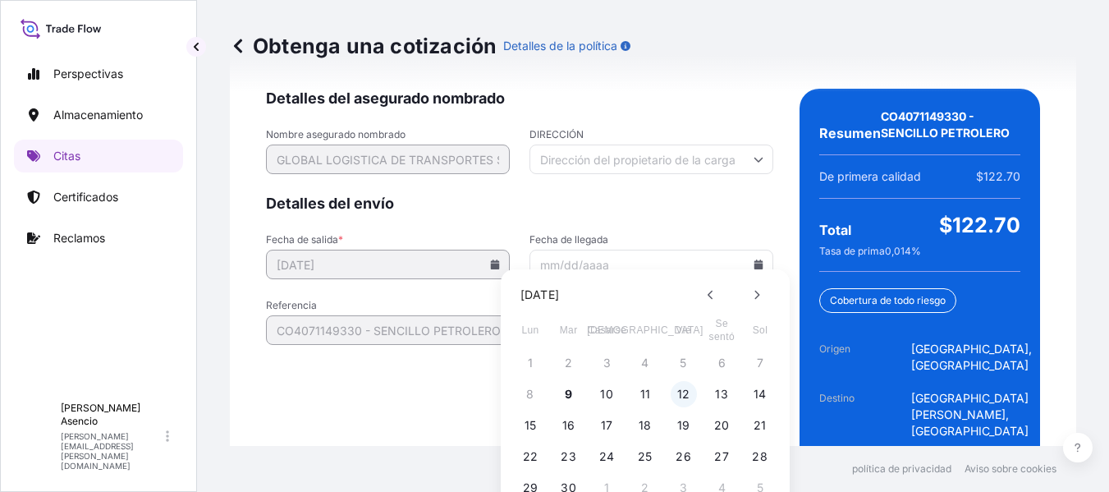
click at [687, 392] on font "12" at bounding box center [683, 394] width 13 height 14
type input "[DATE]"
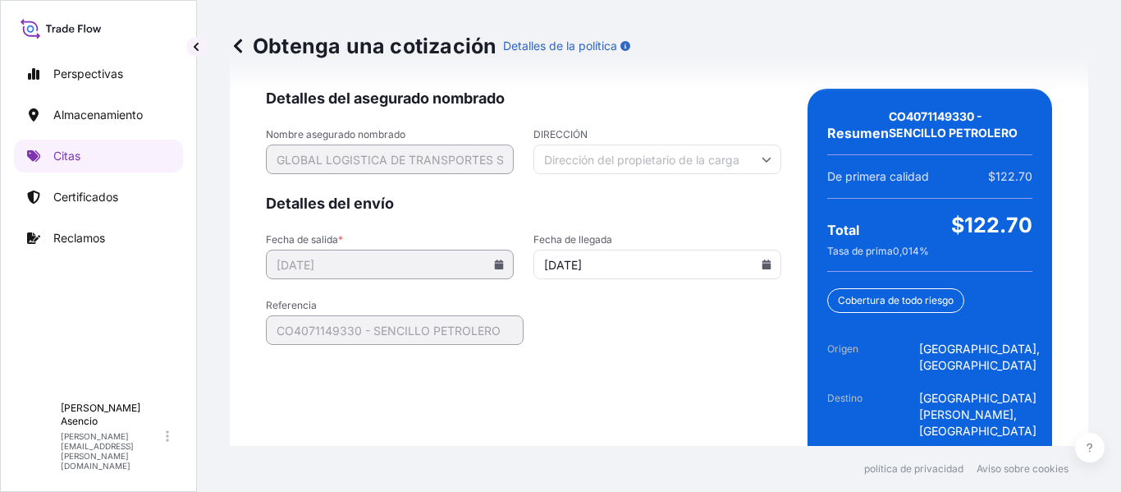
click at [621, 385] on form "Detalles del asegurado nombrado Nombre asegurado nombrado GLOBAL LOGISTICA DE T…" at bounding box center [523, 298] width 515 height 419
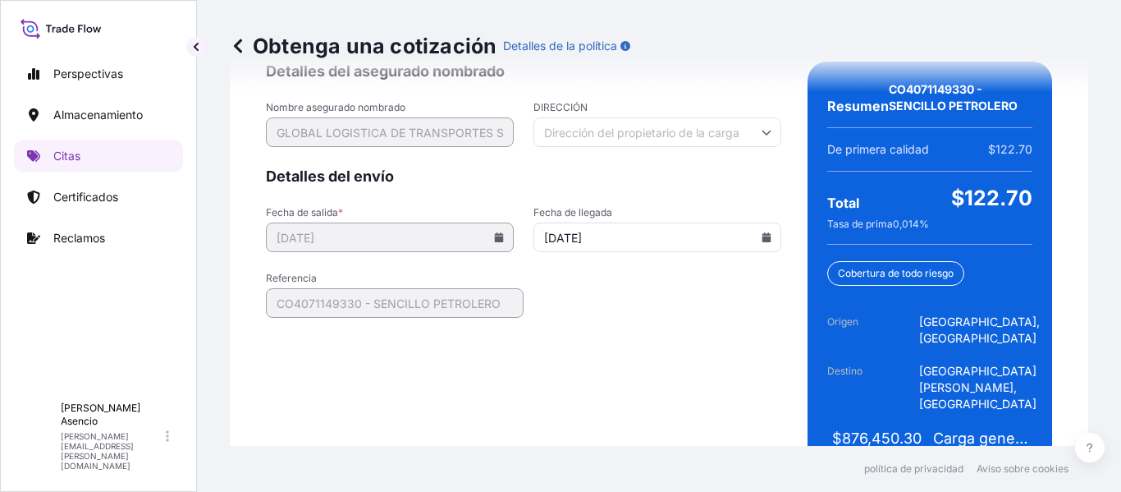
scroll to position [2767, 0]
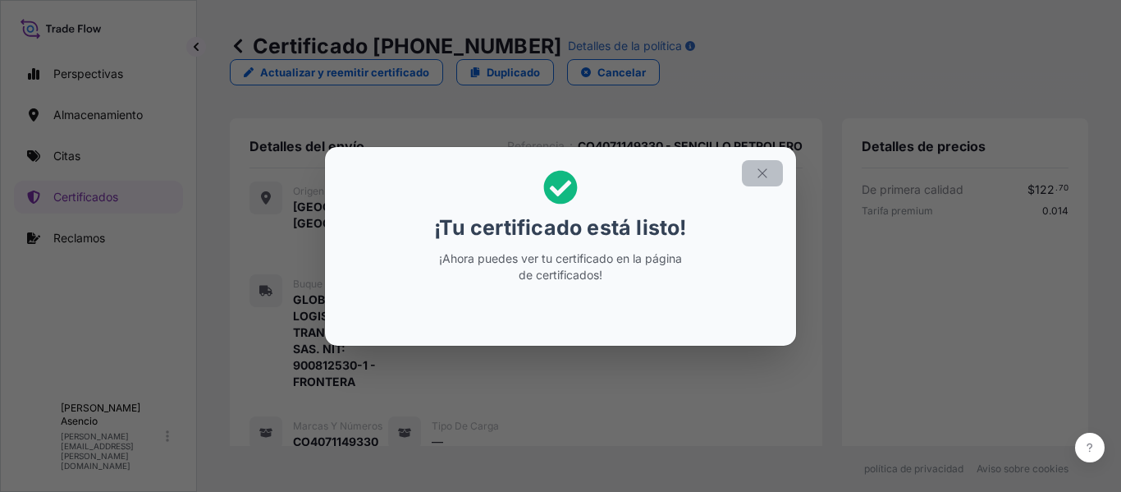
click at [763, 168] on icon "button" at bounding box center [762, 173] width 15 height 15
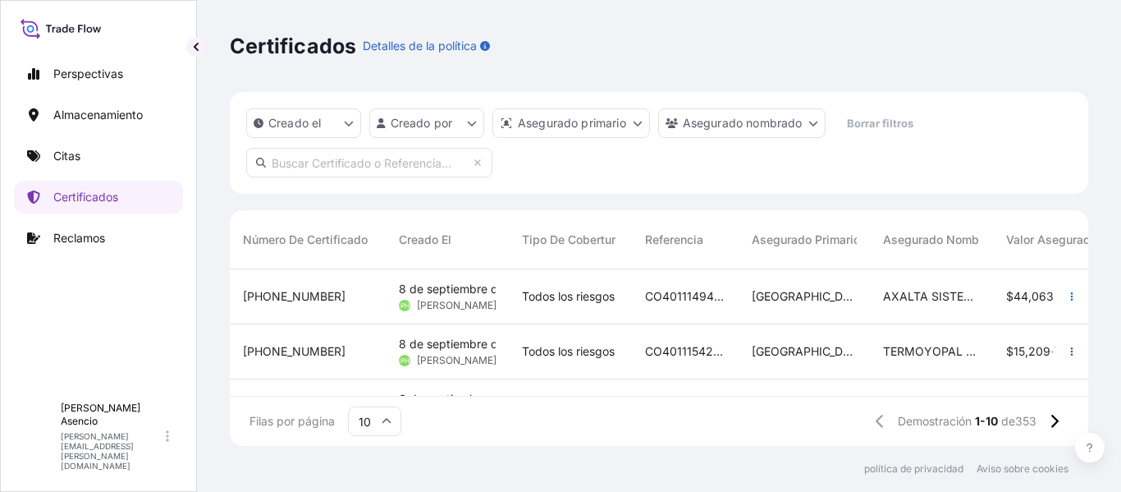
scroll to position [173, 846]
click at [99, 198] on font "Certificados" at bounding box center [85, 197] width 65 height 14
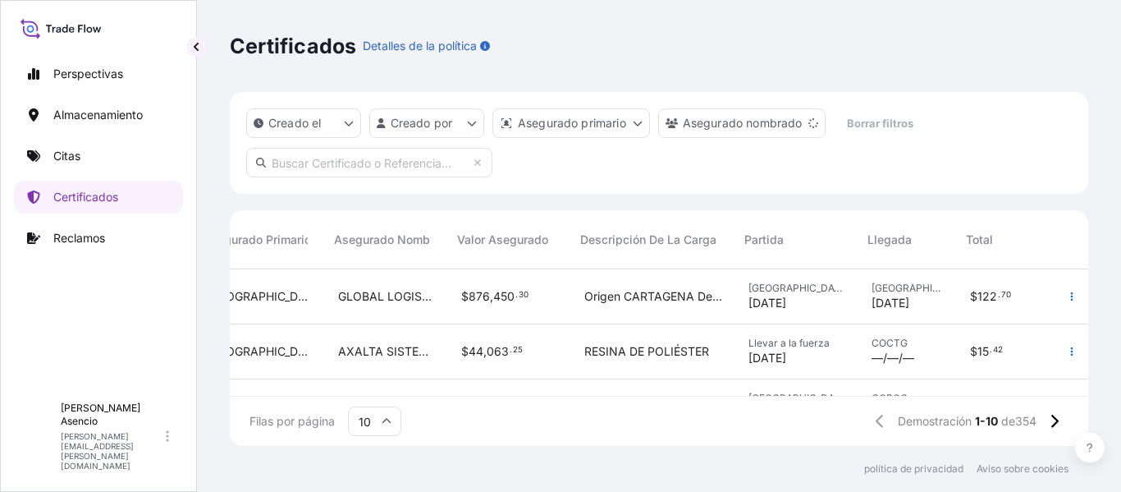
scroll to position [0, 557]
click at [1067, 298] on icon "button" at bounding box center [1072, 296] width 10 height 10
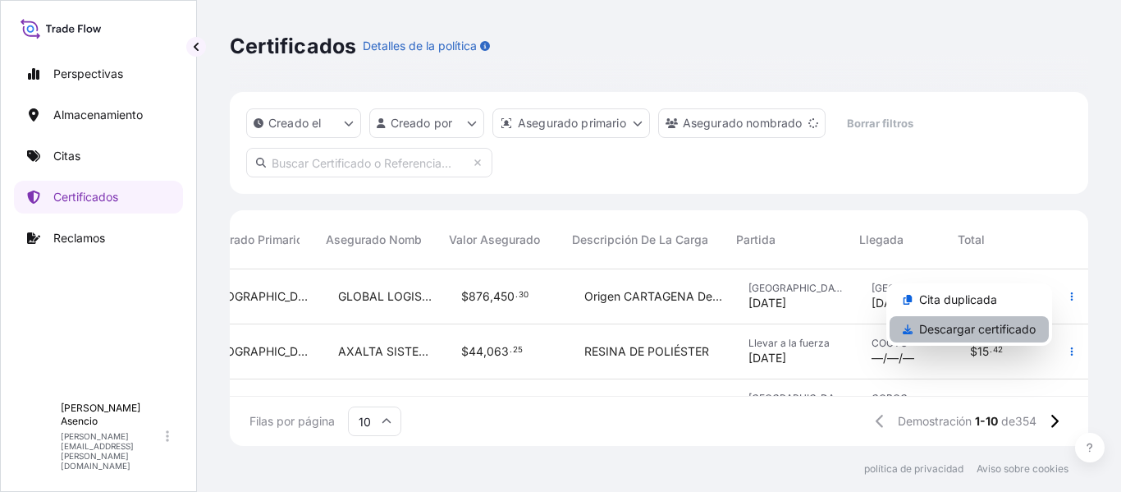
click at [975, 330] on font "Descargar certificado" at bounding box center [977, 329] width 117 height 14
